Goal: Task Accomplishment & Management: Complete application form

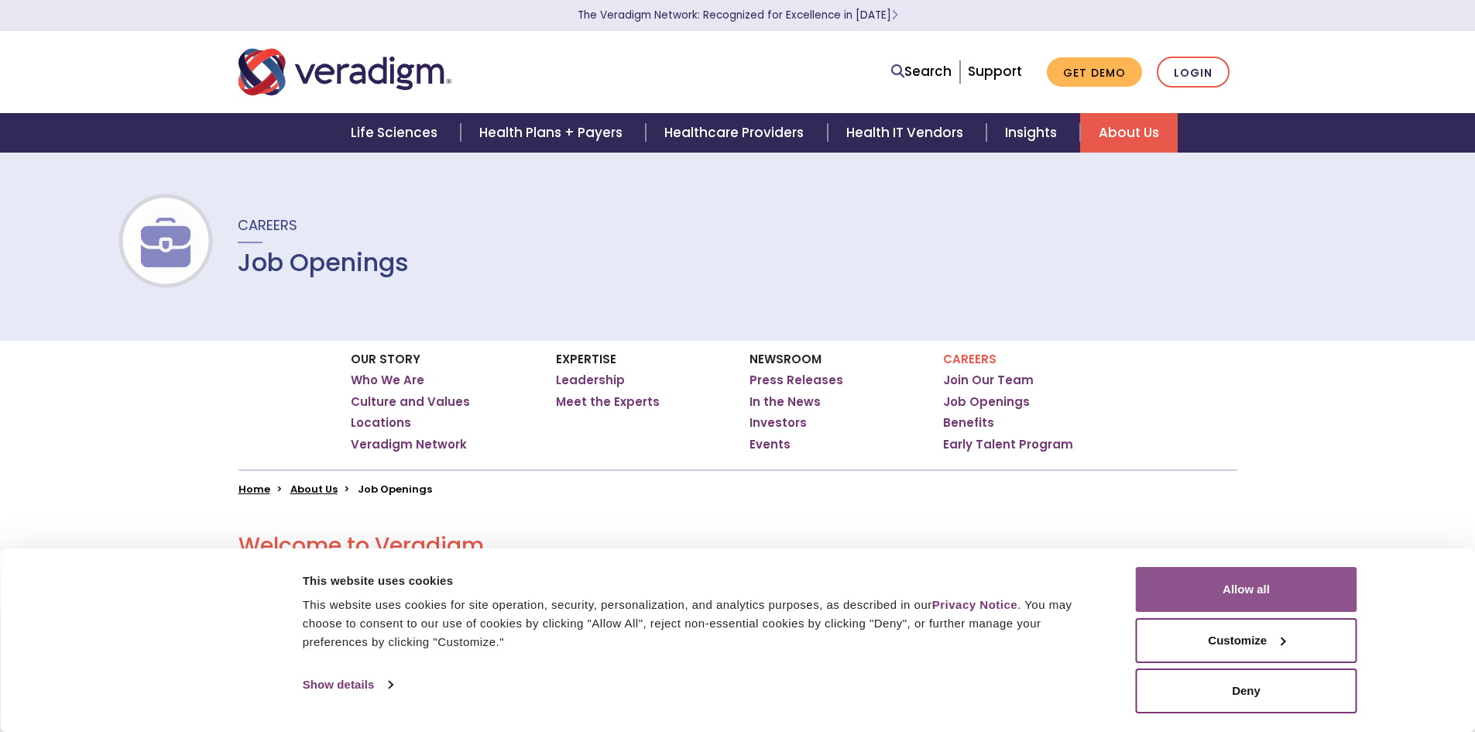
click at [1293, 579] on button "Allow all" at bounding box center [1246, 589] width 221 height 45
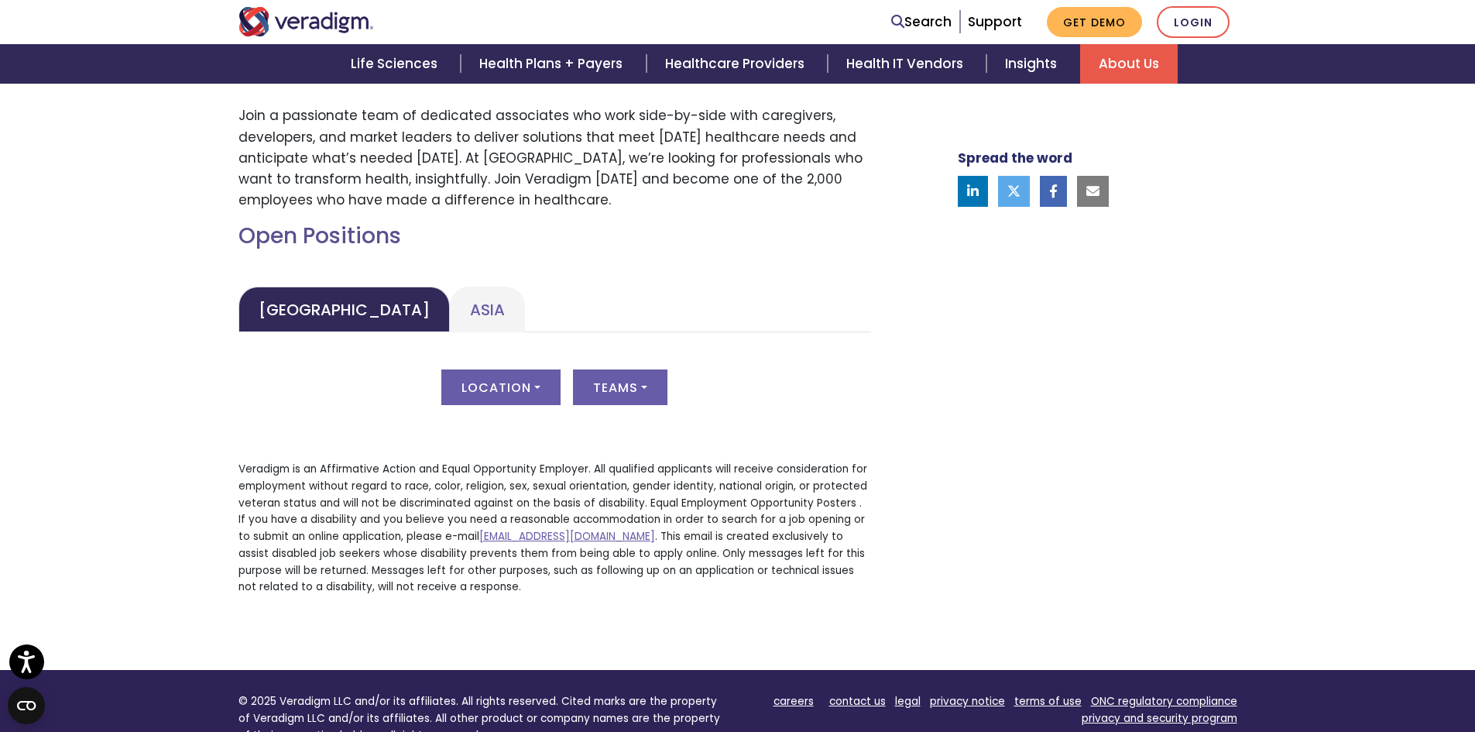
scroll to position [645, 0]
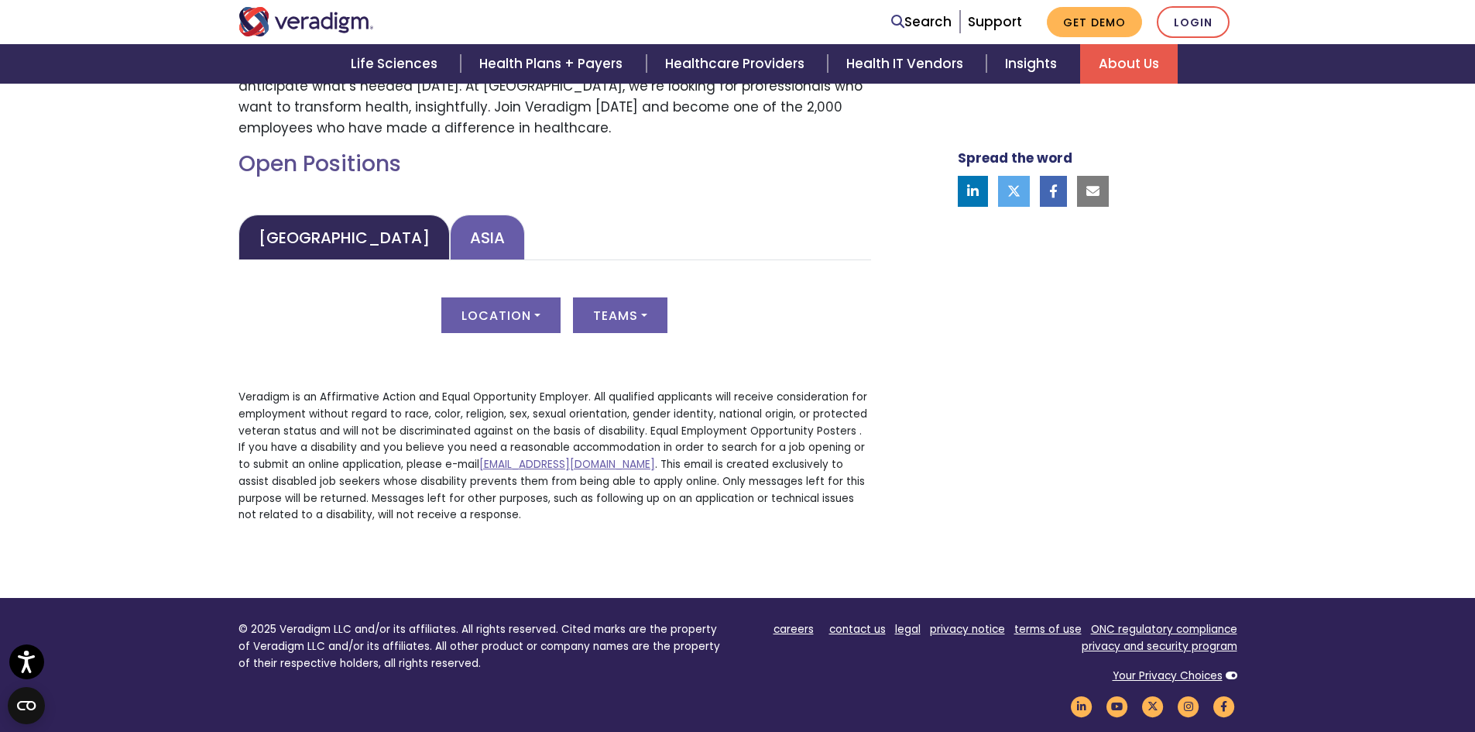
click at [450, 242] on link "Asia" at bounding box center [487, 238] width 75 height 46
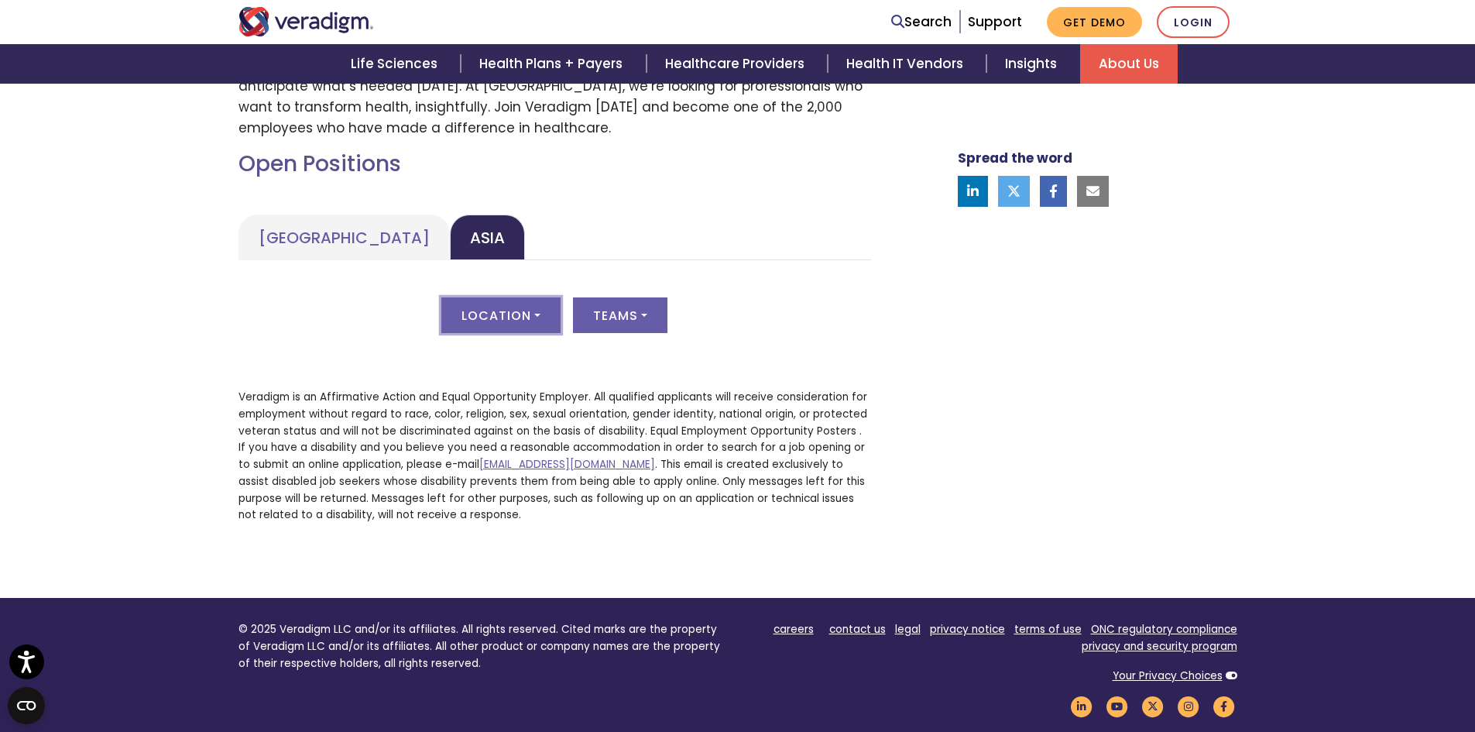
click at [526, 302] on button "Location" at bounding box center [500, 315] width 119 height 36
click at [622, 318] on button "Teams" at bounding box center [620, 315] width 94 height 36
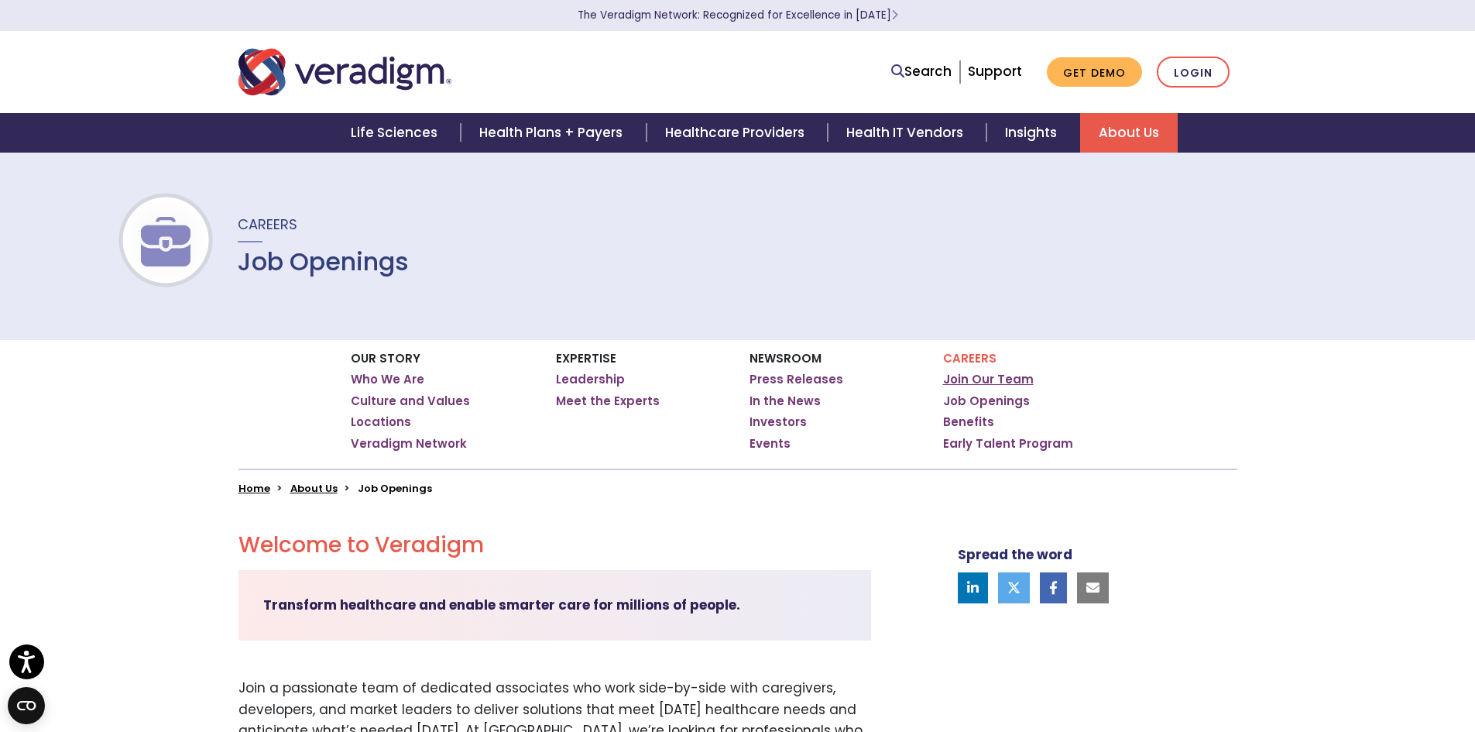
scroll to position [0, 0]
click at [982, 403] on link "Job Openings" at bounding box center [986, 401] width 87 height 15
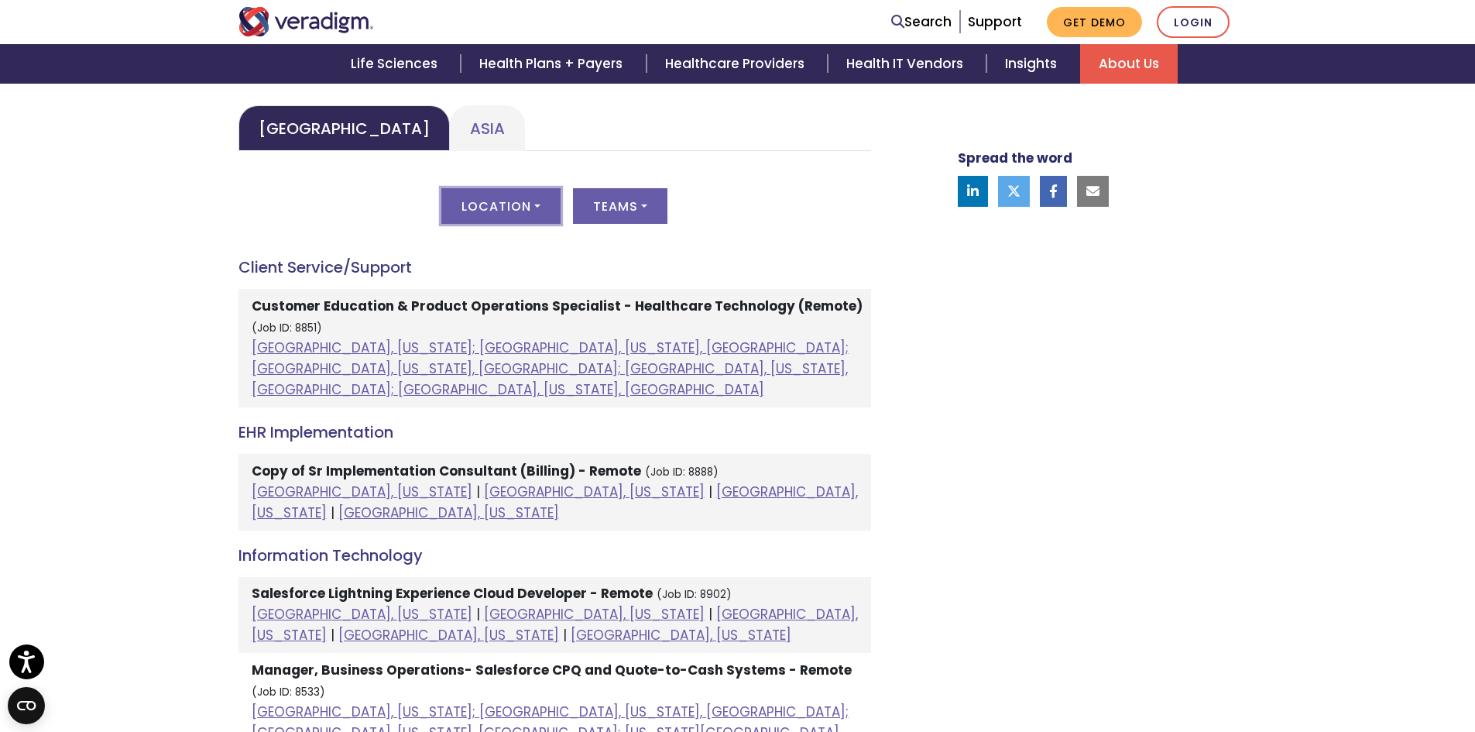
scroll to position [723, 0]
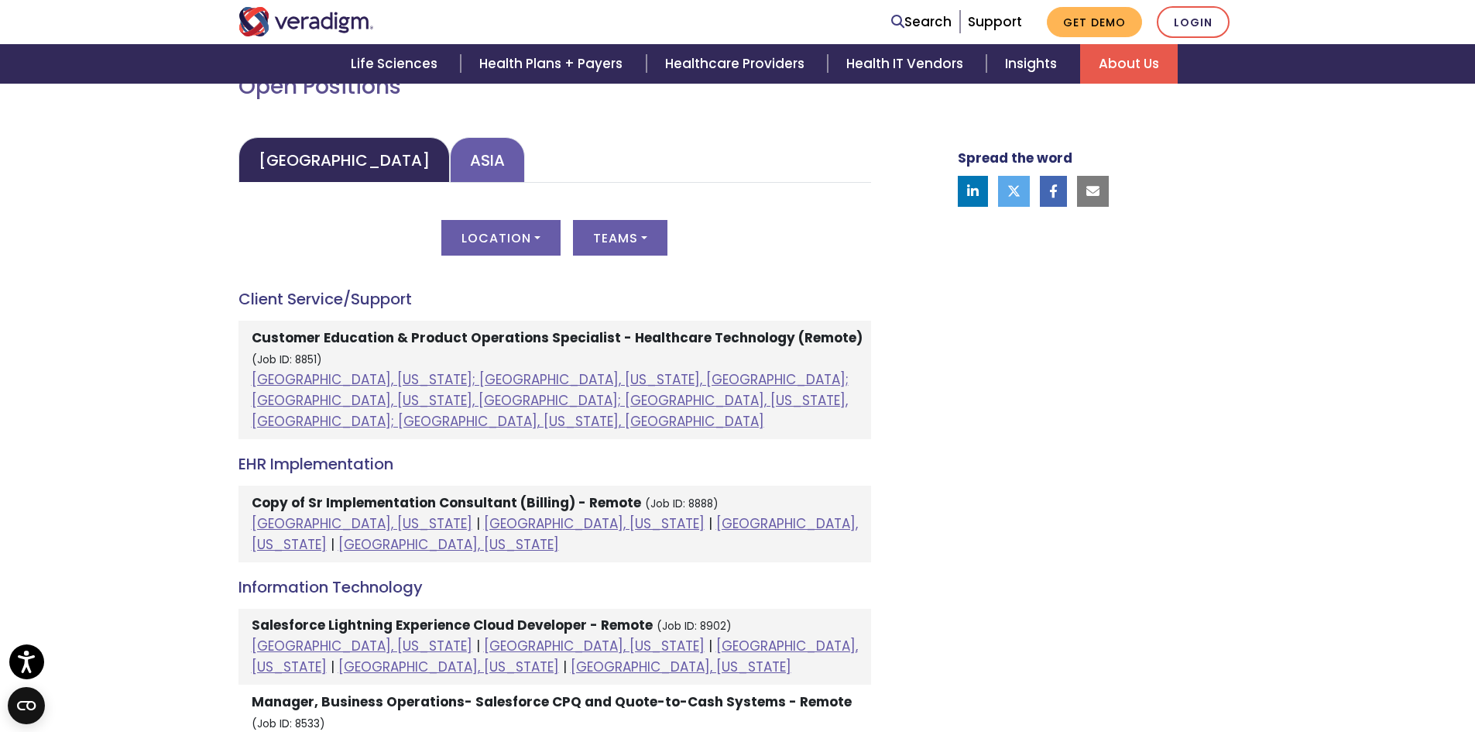
click at [450, 170] on link "Asia" at bounding box center [487, 160] width 75 height 46
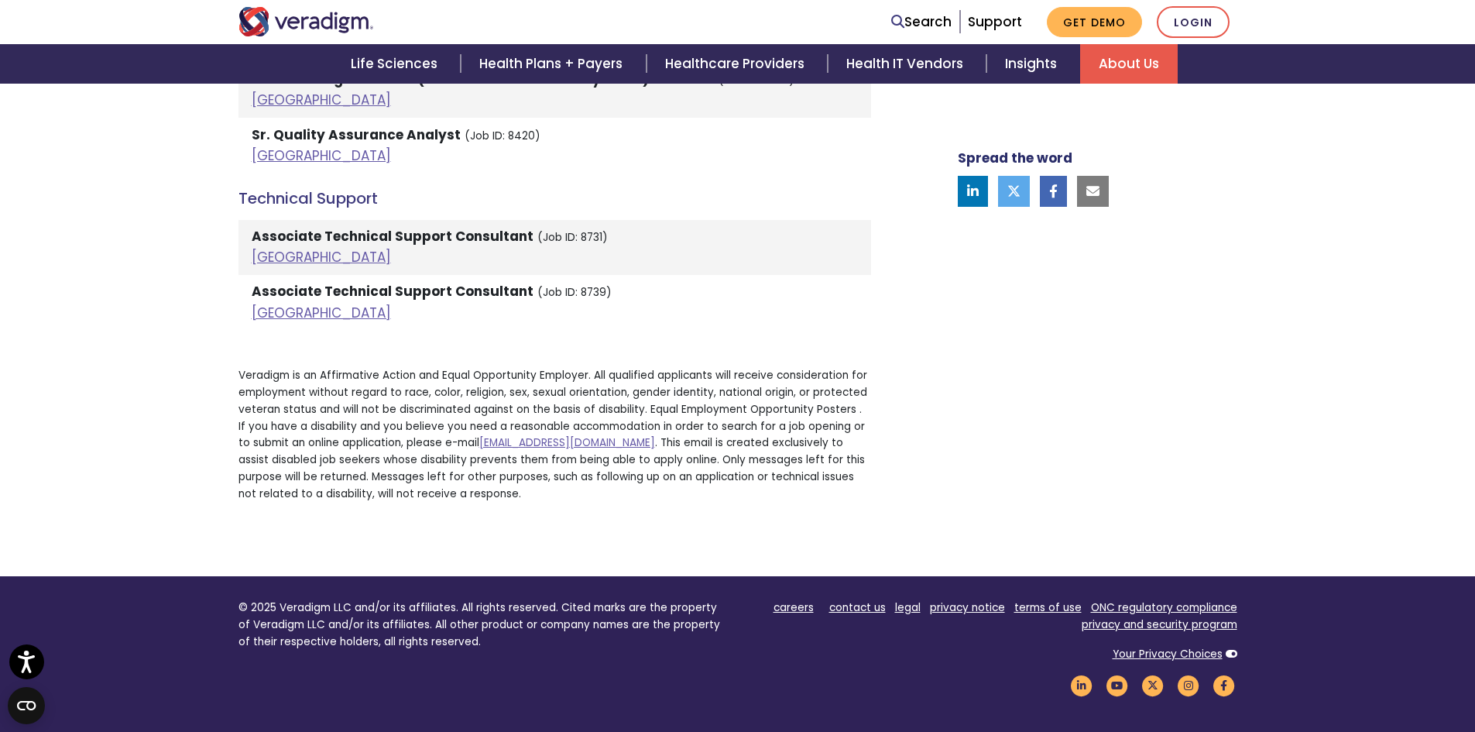
scroll to position [2917, 0]
